Goal: Task Accomplishment & Management: Complete application form

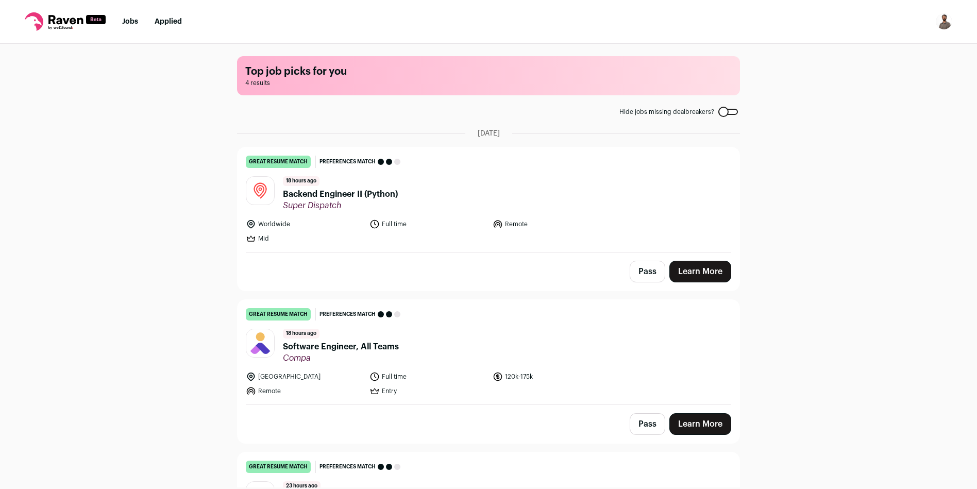
click at [303, 192] on span "Backend Engineer II (Python)" at bounding box center [340, 194] width 115 height 12
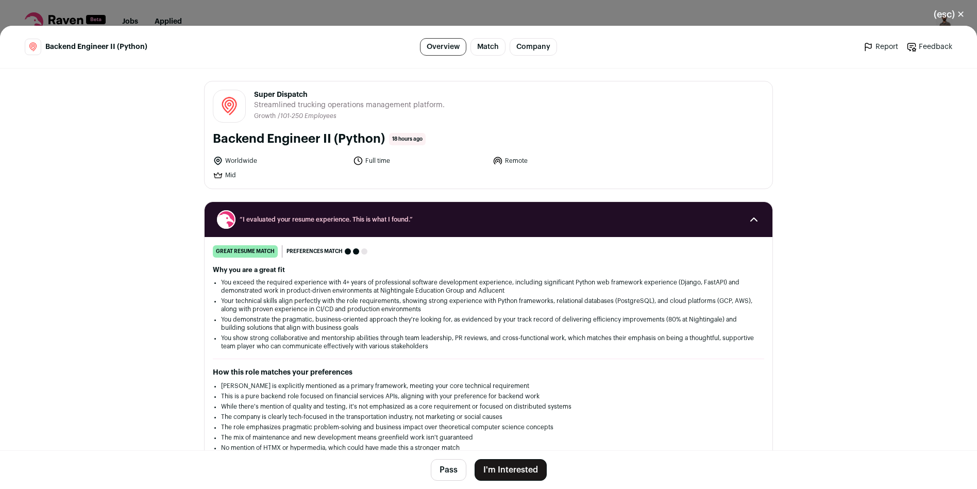
click at [492, 472] on button "I'm Interested" at bounding box center [511, 470] width 72 height 22
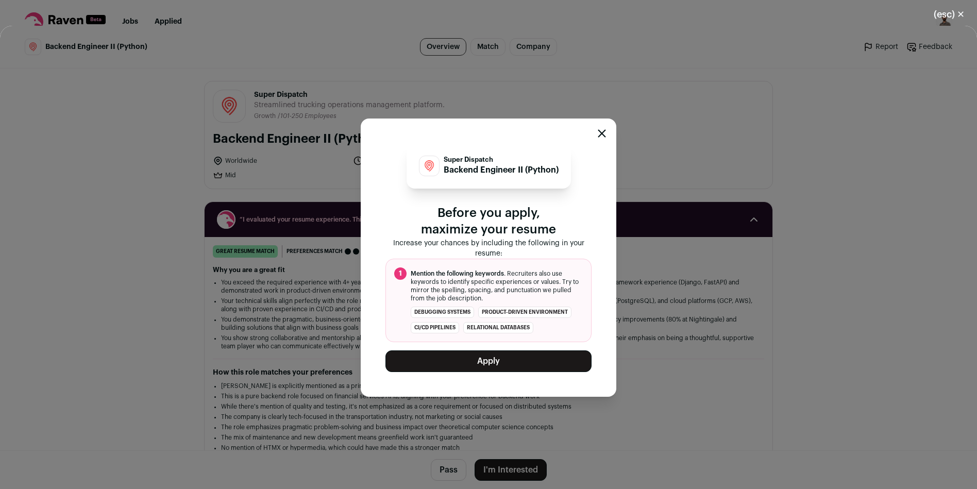
click at [484, 357] on button "Apply" at bounding box center [489, 362] width 206 height 22
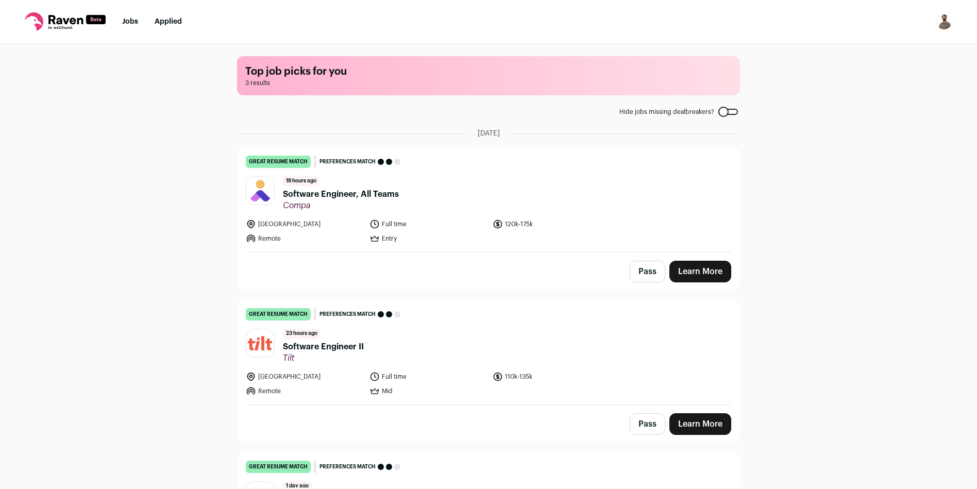
click at [169, 15] on nav "Jobs Applied Settings Notifications Preferences Resume Subscription FAQs Logout" at bounding box center [488, 22] width 977 height 44
click at [168, 21] on link "Applied" at bounding box center [168, 21] width 27 height 7
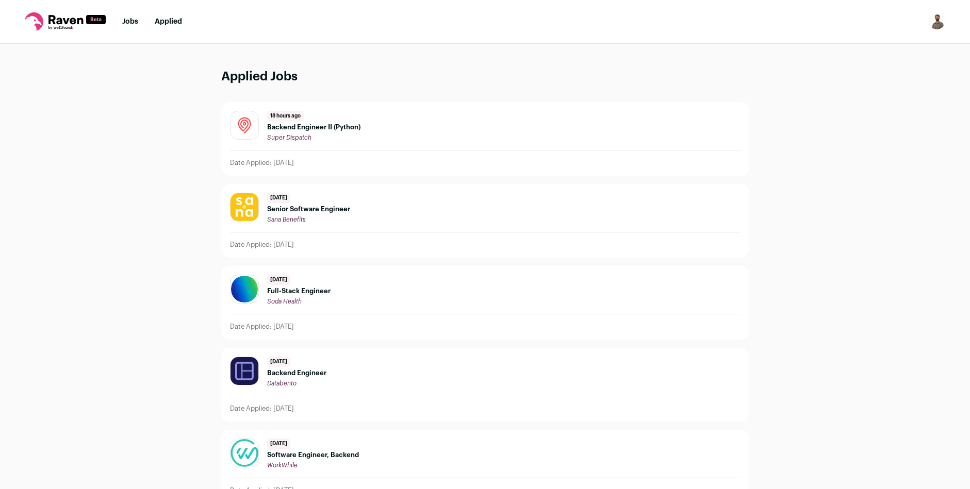
click at [318, 129] on span "Backend Engineer II (Python)" at bounding box center [313, 127] width 93 height 8
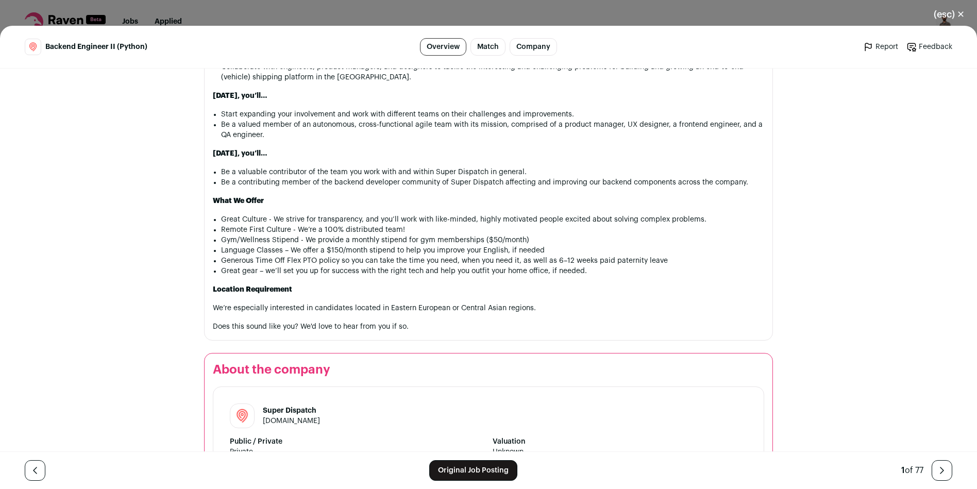
scroll to position [1210, 0]
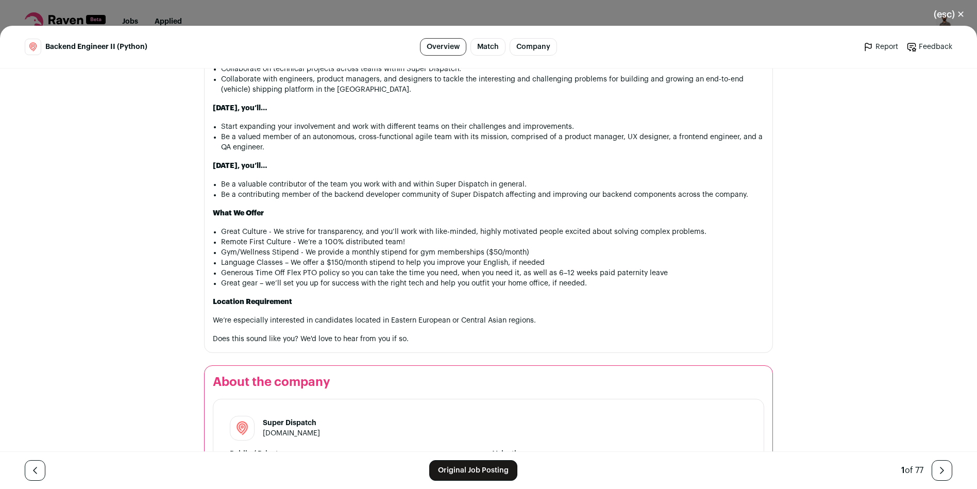
click at [951, 19] on button "(esc) ✕" at bounding box center [950, 14] width 56 height 23
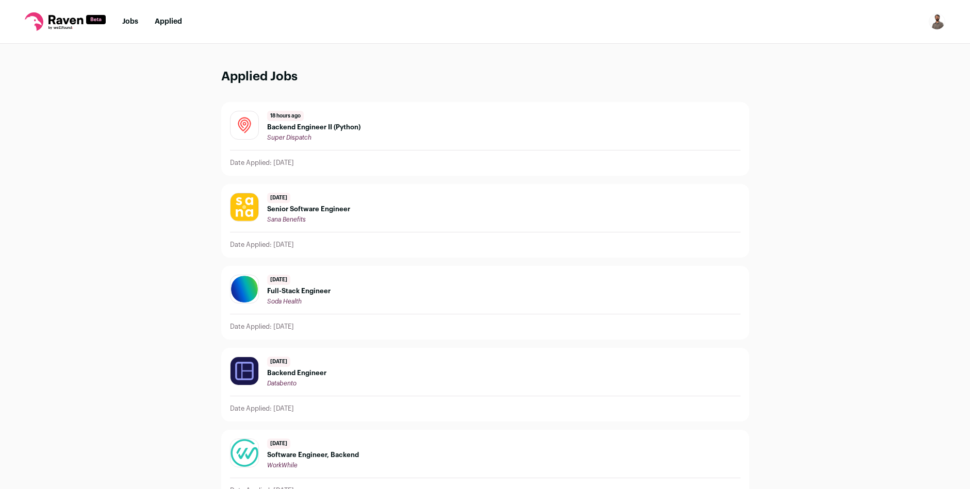
click at [129, 20] on link "Jobs" at bounding box center [130, 21] width 16 height 7
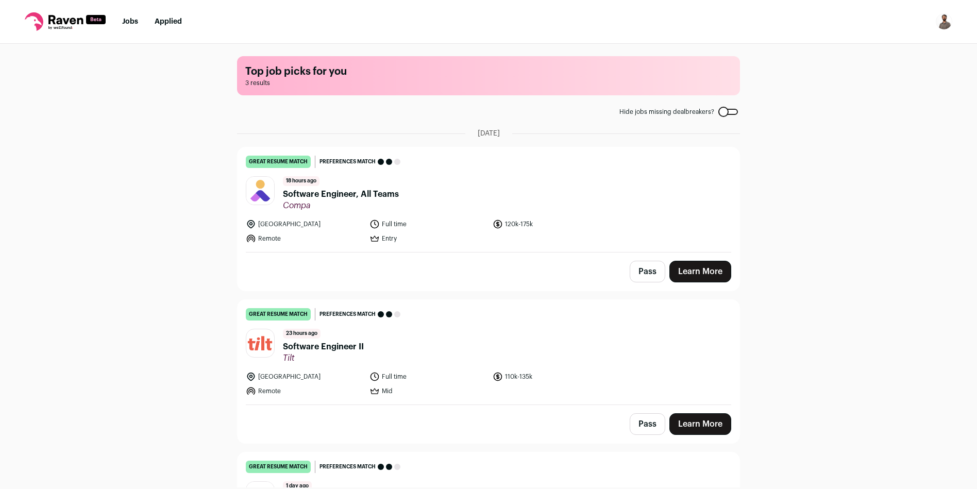
click at [314, 192] on span "Software Engineer, All Teams" at bounding box center [341, 194] width 116 height 12
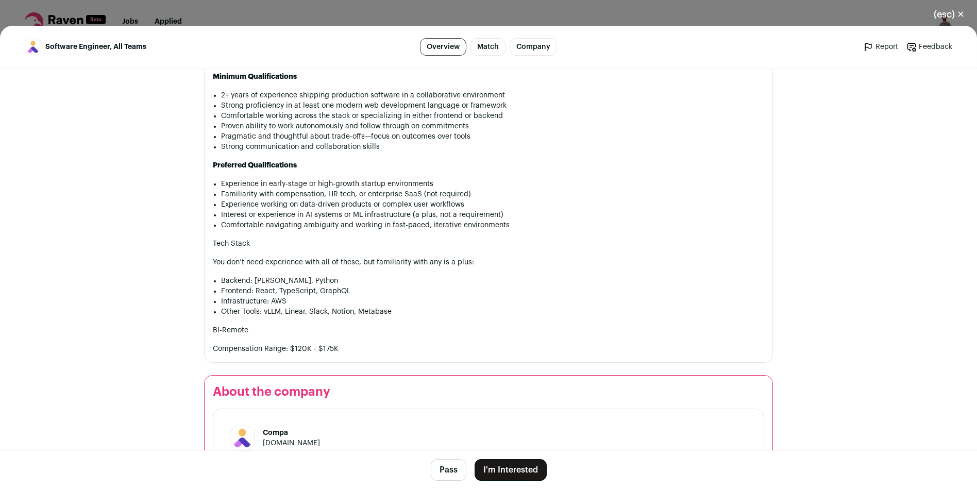
scroll to position [870, 0]
click at [495, 475] on button "I'm Interested" at bounding box center [511, 470] width 72 height 22
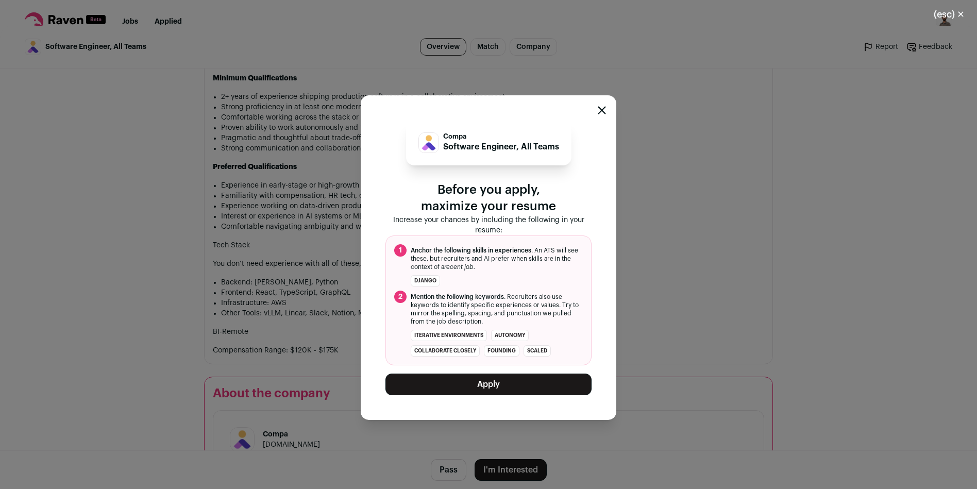
click at [477, 390] on button "Apply" at bounding box center [489, 385] width 206 height 22
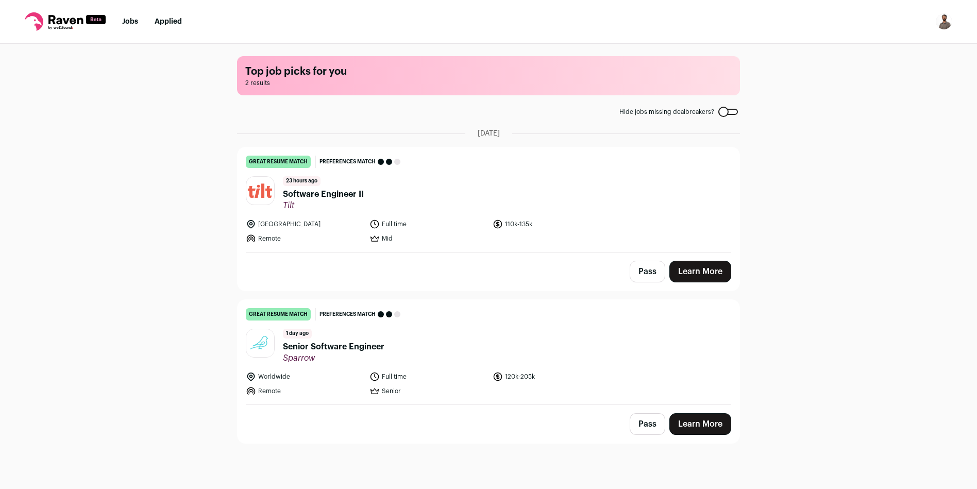
click at [326, 190] on span "Software Engineer II" at bounding box center [323, 194] width 81 height 12
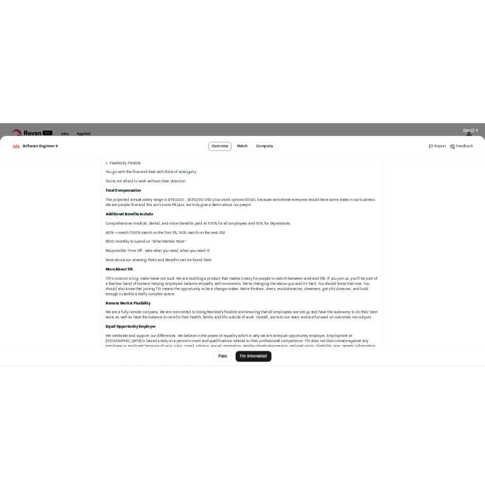
scroll to position [1158, 0]
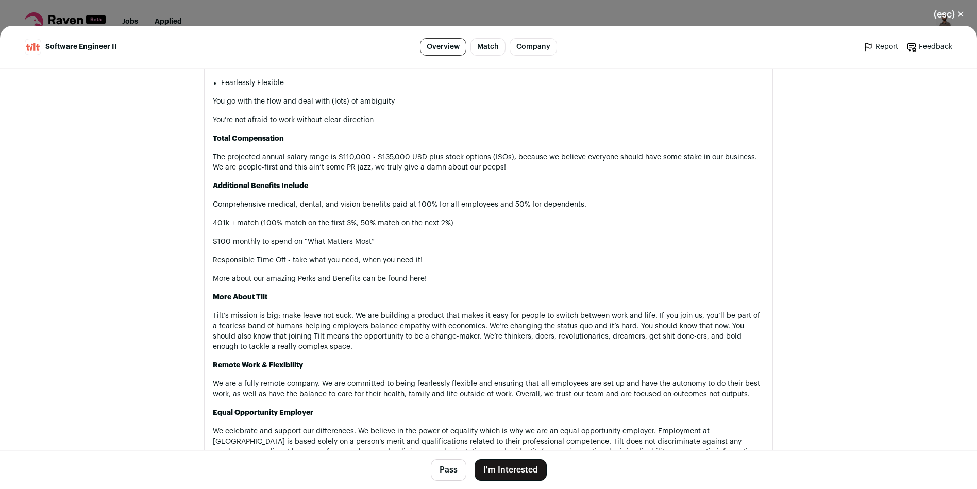
click at [503, 466] on button "I'm Interested" at bounding box center [511, 470] width 72 height 22
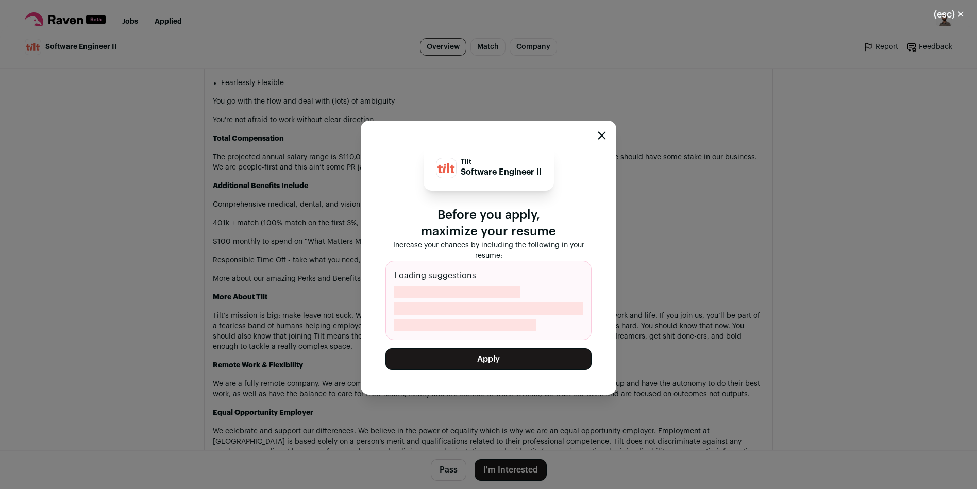
click at [482, 361] on button "Apply" at bounding box center [489, 359] width 206 height 22
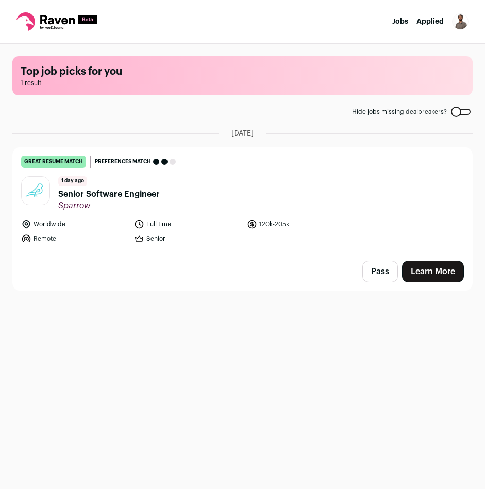
click at [112, 192] on span "Senior Software Engineer" at bounding box center [109, 194] width 102 height 12
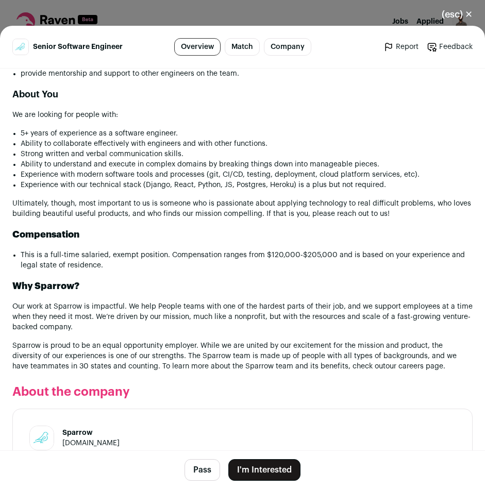
scroll to position [797, 0]
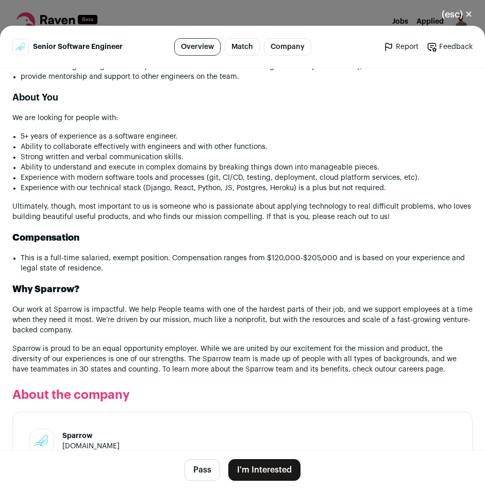
click at [266, 471] on button "I'm Interested" at bounding box center [264, 470] width 72 height 22
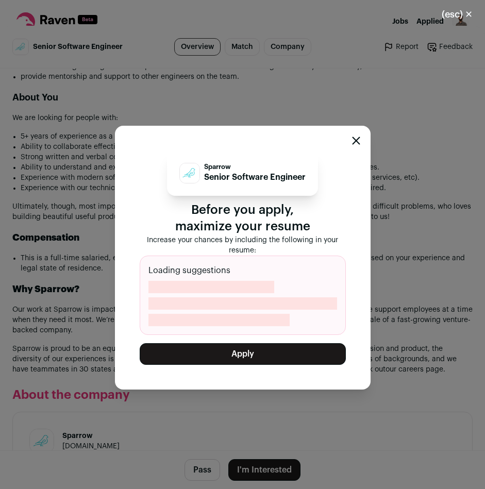
click at [255, 355] on button "Apply" at bounding box center [243, 354] width 206 height 22
